Goal: Task Accomplishment & Management: Manage account settings

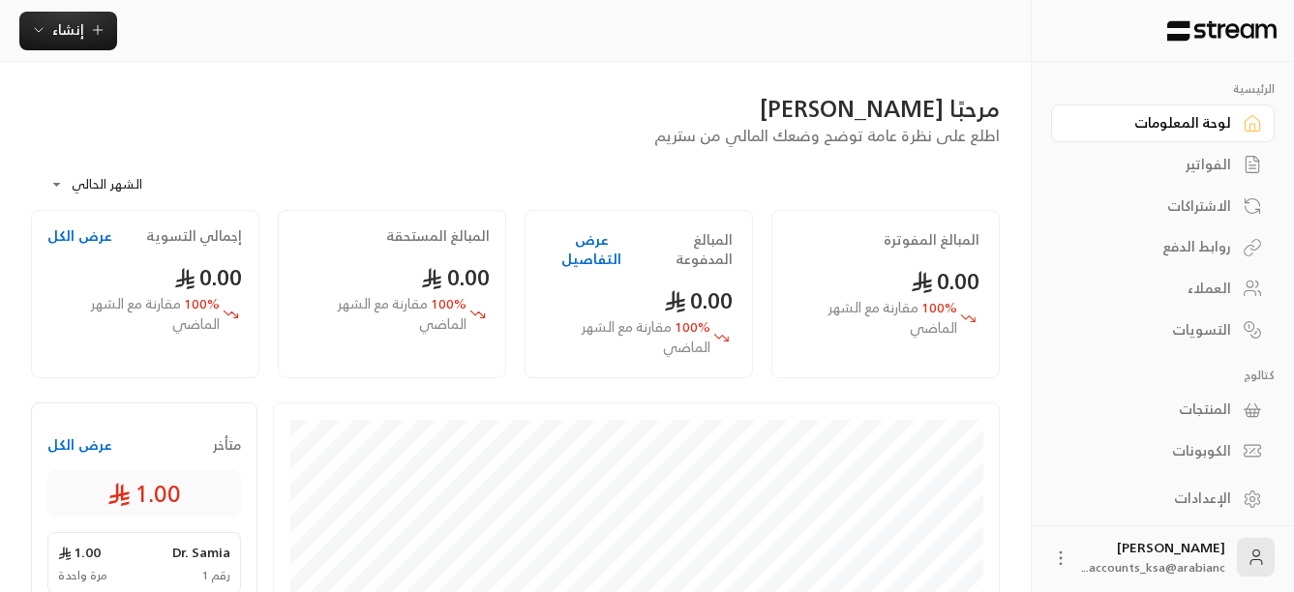
scroll to position [4, 0]
click at [1197, 493] on div "الإعدادات" at bounding box center [1153, 494] width 156 height 19
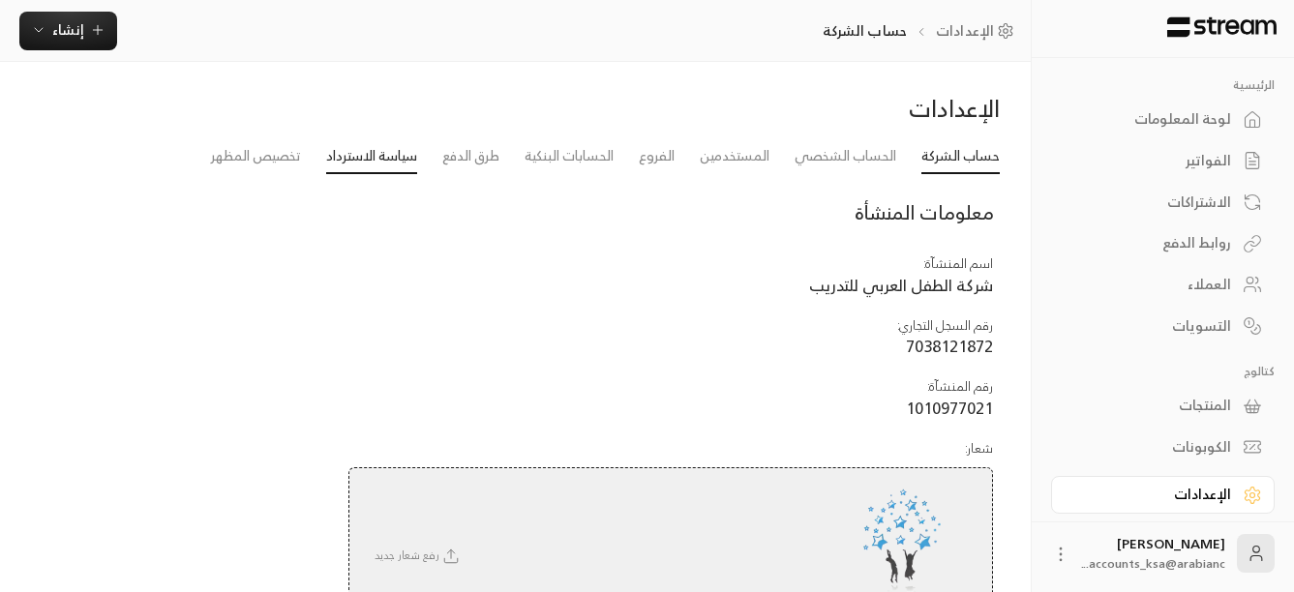
click at [369, 151] on link "سياسة الاسترداد" at bounding box center [371, 156] width 91 height 35
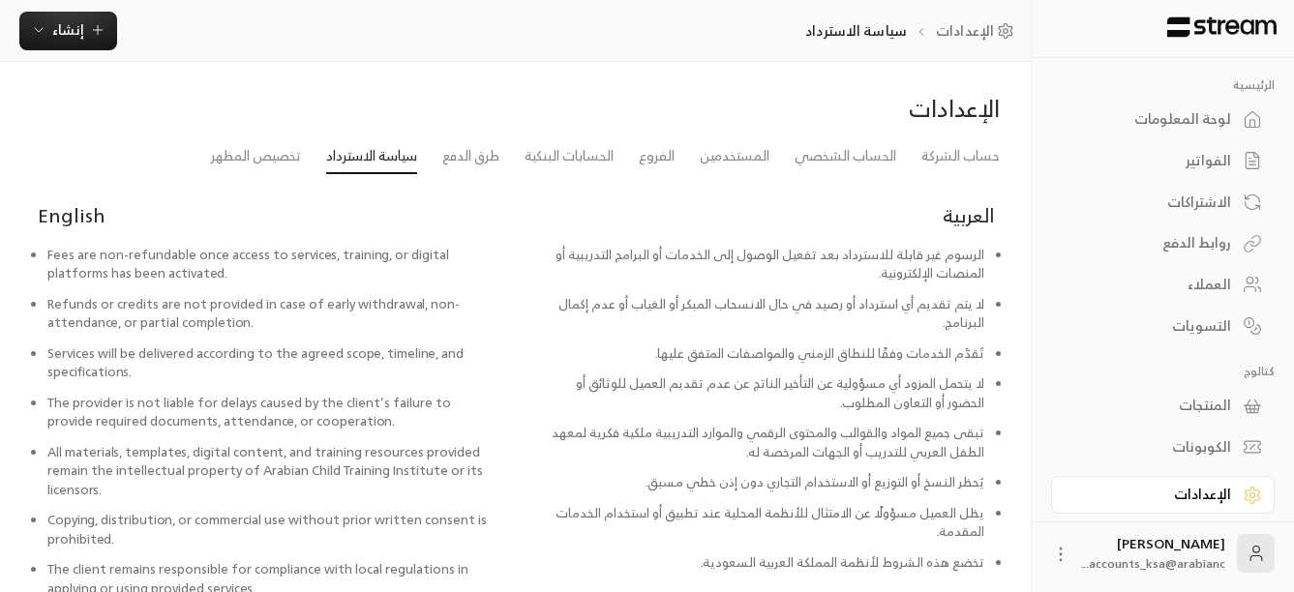
click at [1207, 197] on div "الاشتراكات" at bounding box center [1153, 202] width 156 height 19
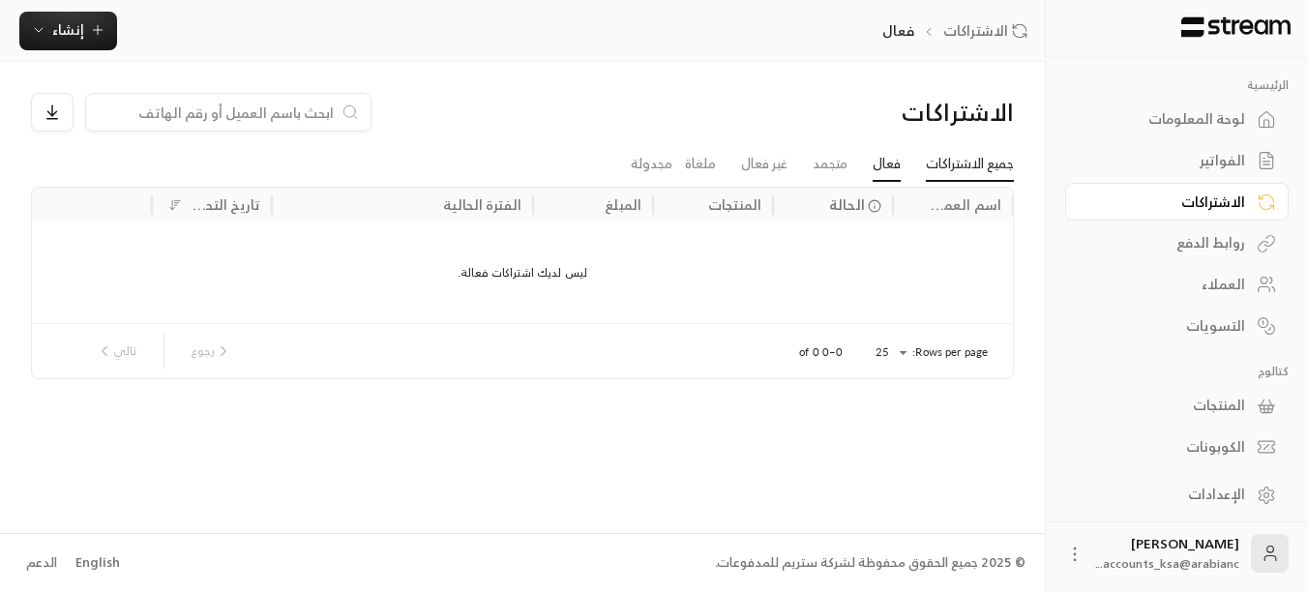
click at [956, 169] on link "جميع الاشتراكات" at bounding box center [970, 164] width 88 height 35
